Goal: Navigation & Orientation: Go to known website

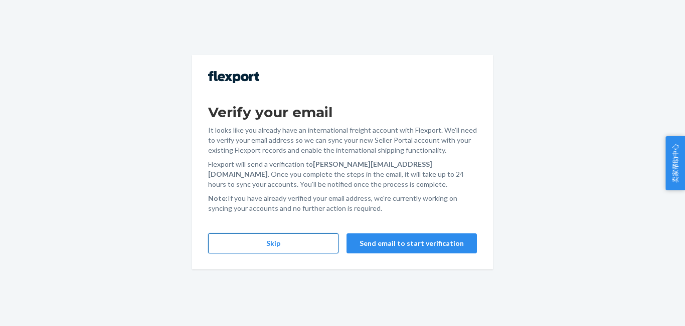
click at [263, 245] on button "Skip" at bounding box center [273, 244] width 130 height 20
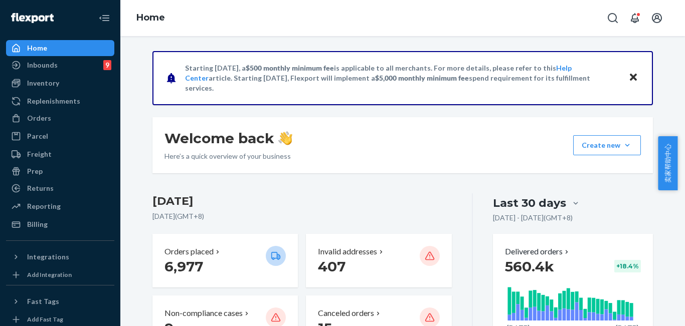
click at [630, 75] on icon "Close" at bounding box center [633, 77] width 7 height 12
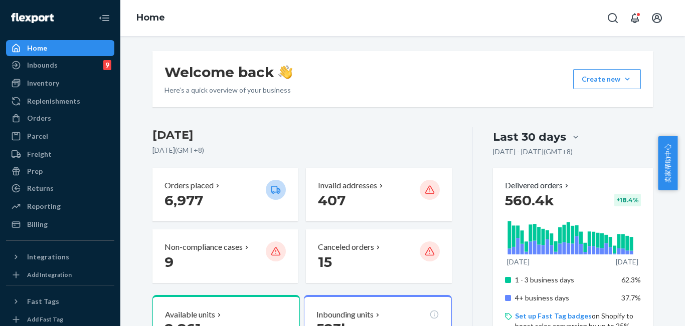
drag, startPoint x: 653, startPoint y: 0, endPoint x: 413, endPoint y: 16, distance: 240.7
click at [411, 17] on div "Home" at bounding box center [402, 18] width 565 height 36
click at [212, 21] on div "Home" at bounding box center [402, 18] width 565 height 36
